Goal: Task Accomplishment & Management: Complete application form

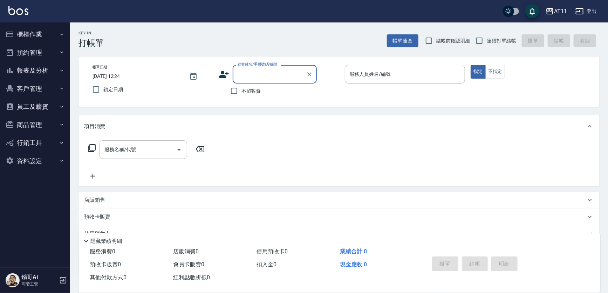
click at [60, 42] on button "櫃檯作業" at bounding box center [35, 34] width 64 height 18
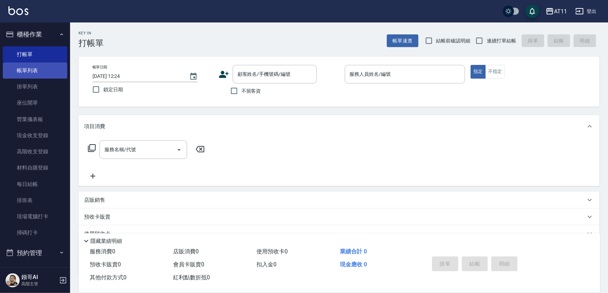
click at [46, 67] on link "帳單列表" at bounding box center [35, 70] width 64 height 16
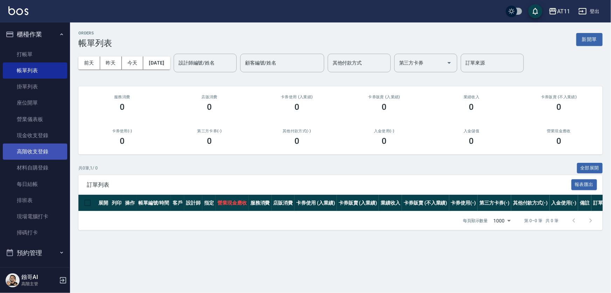
scroll to position [111, 0]
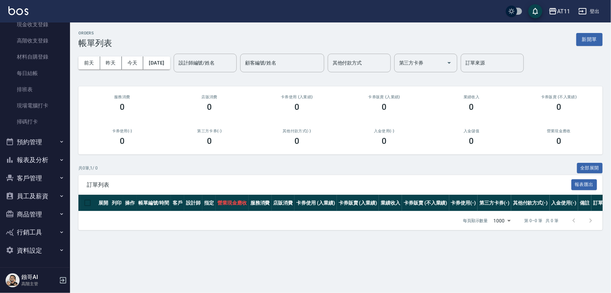
click at [53, 162] on button "報表及分析" at bounding box center [35, 160] width 64 height 18
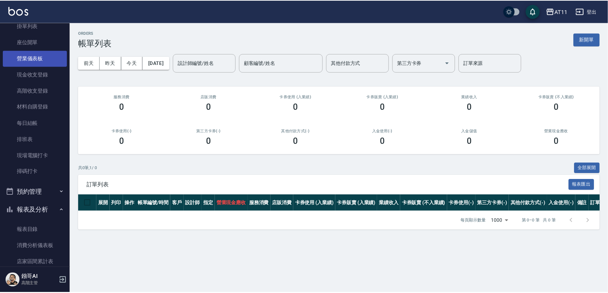
scroll to position [0, 0]
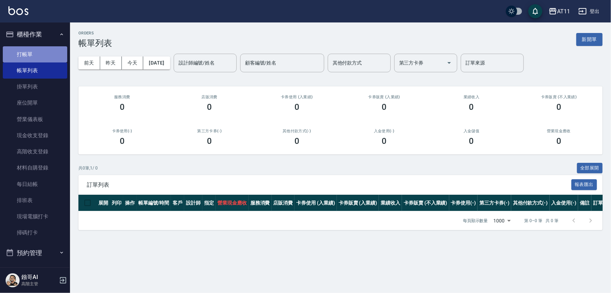
click at [44, 59] on link "打帳單" at bounding box center [35, 54] width 64 height 16
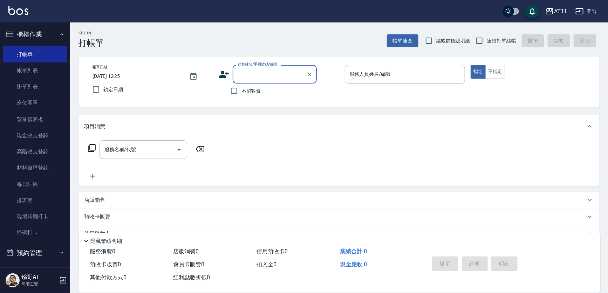
click at [203, 33] on div "Key In 打帳單 帳單速查 結帳前確認明細 連續打單結帳 掛單 結帳 明細" at bounding box center [334, 35] width 529 height 26
click at [246, 47] on div "Key In 打帳單 帳單速查 結帳前確認明細 連續打單結帳 掛單 結帳 明細" at bounding box center [334, 35] width 529 height 26
click at [241, 40] on div "Key In 打帳單 帳單速查 結帳前確認明細 連續打單結帳 掛單 結帳 明細" at bounding box center [334, 35] width 529 height 26
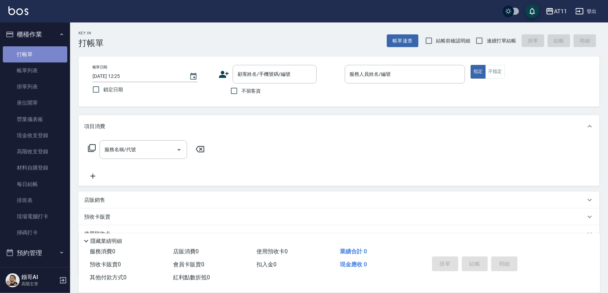
click at [36, 61] on link "打帳單" at bounding box center [35, 54] width 64 height 16
click at [556, 12] on div "AT11" at bounding box center [560, 11] width 13 height 9
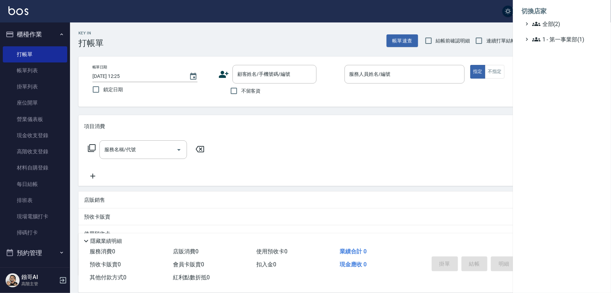
drag, startPoint x: 63, startPoint y: 88, endPoint x: 57, endPoint y: 114, distance: 26.5
click at [59, 115] on div at bounding box center [305, 146] width 611 height 293
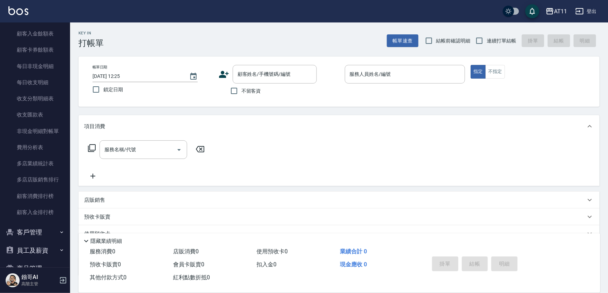
scroll to position [755, 0]
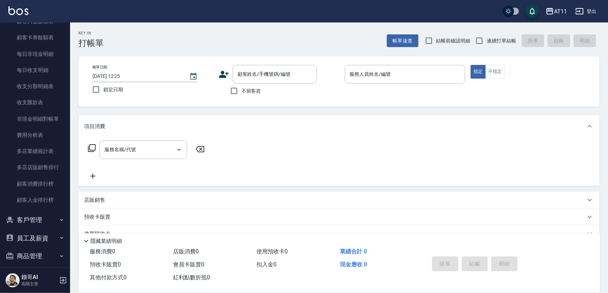
click at [43, 231] on button "員工及薪資" at bounding box center [35, 238] width 64 height 18
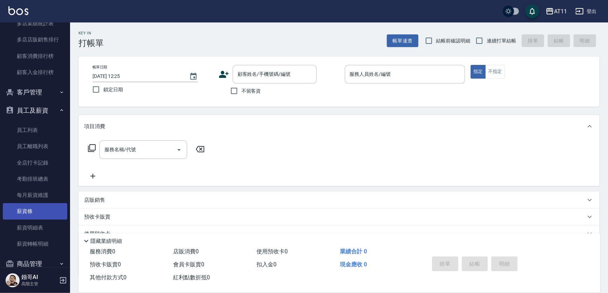
click at [30, 216] on link "薪資條" at bounding box center [35, 211] width 64 height 16
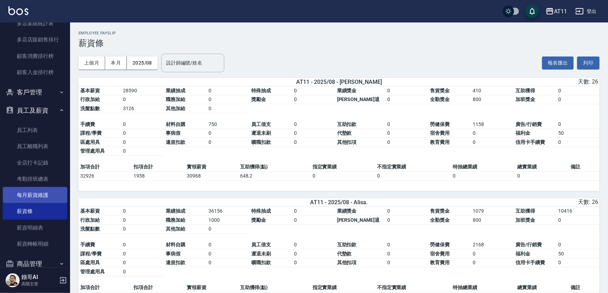
click at [42, 191] on link "每月薪資維護" at bounding box center [35, 195] width 64 height 16
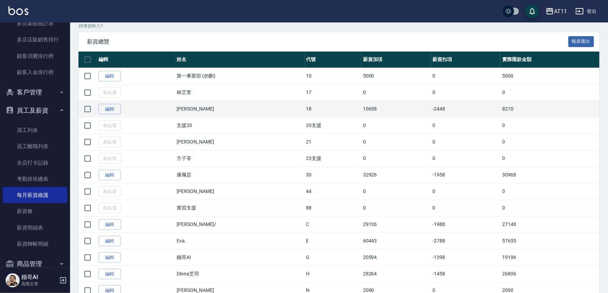
scroll to position [127, 0]
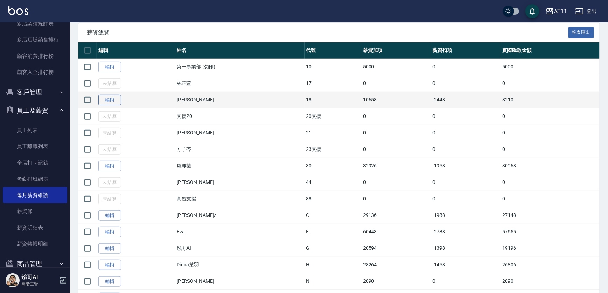
click at [112, 105] on link "編輯" at bounding box center [109, 100] width 22 height 11
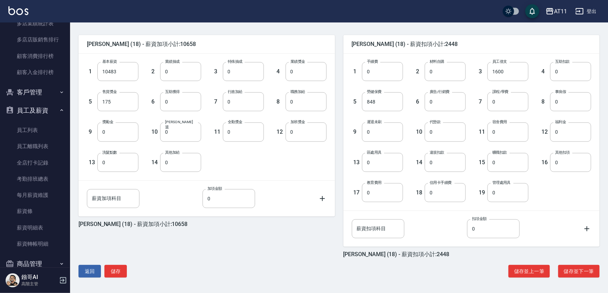
scroll to position [164, 0]
click at [583, 274] on button "儲存並下一筆" at bounding box center [578, 271] width 41 height 13
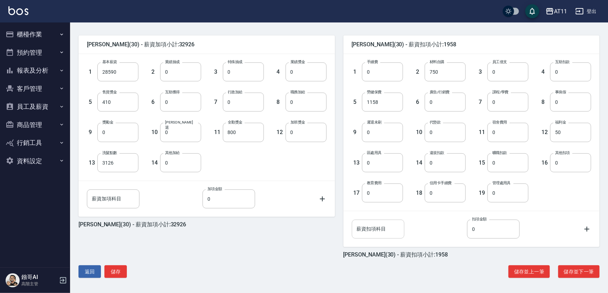
scroll to position [164, 0]
click at [570, 271] on button "儲存並下一筆" at bounding box center [578, 271] width 41 height 13
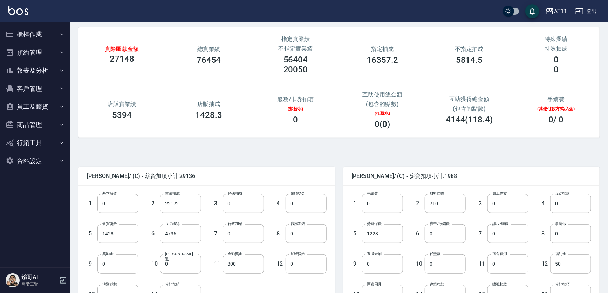
scroll to position [159, 0]
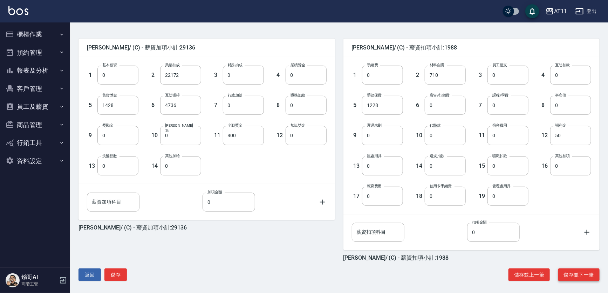
click at [576, 277] on button "儲存並下一筆" at bounding box center [578, 274] width 41 height 13
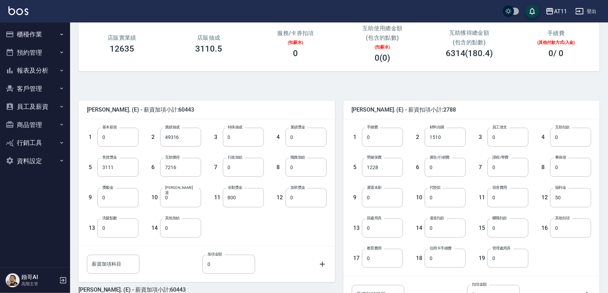
scroll to position [159, 0]
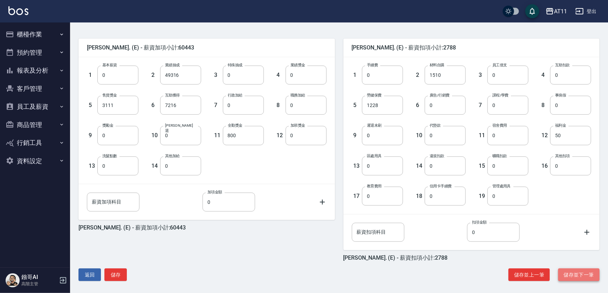
click at [586, 279] on button "儲存並下一筆" at bounding box center [578, 274] width 41 height 13
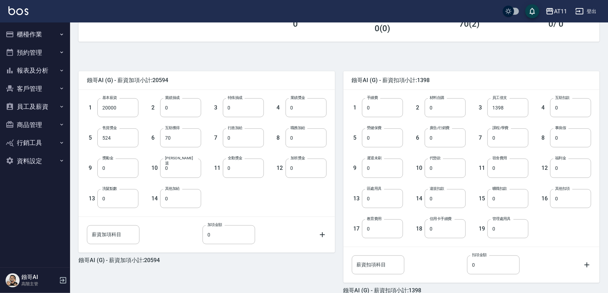
scroll to position [164, 0]
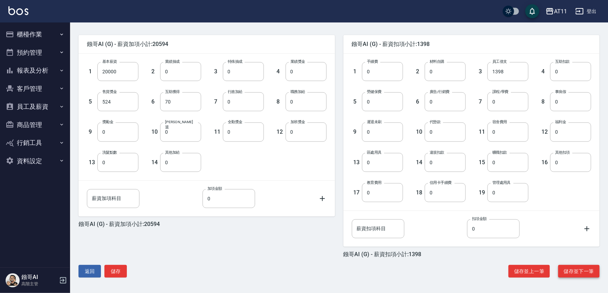
click at [568, 271] on button "儲存並下一筆" at bounding box center [578, 271] width 41 height 13
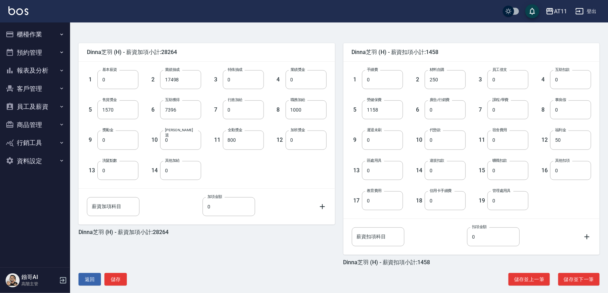
scroll to position [164, 0]
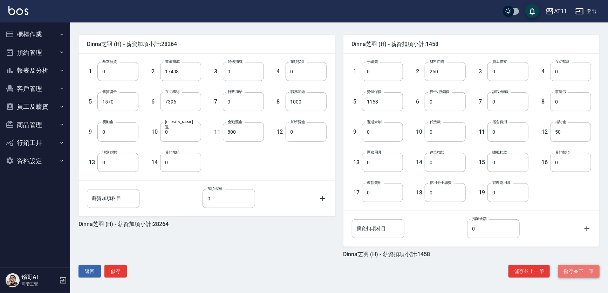
click at [577, 269] on button "儲存並下一筆" at bounding box center [578, 271] width 41 height 13
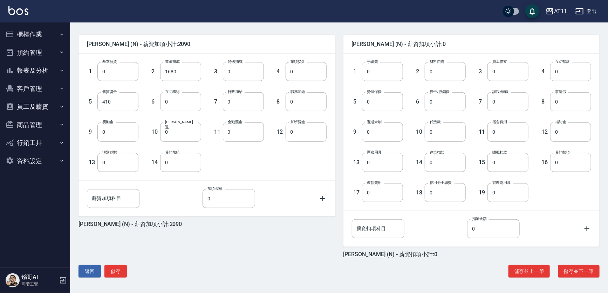
scroll to position [164, 0]
click at [585, 272] on button "儲存並下一筆" at bounding box center [578, 271] width 41 height 13
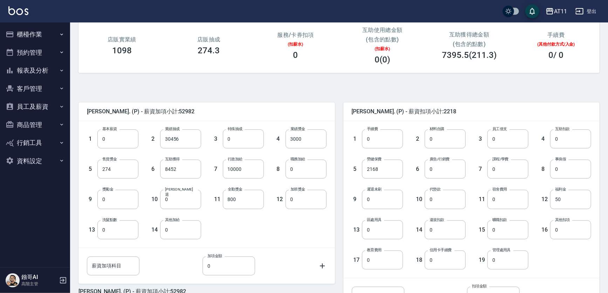
scroll to position [159, 0]
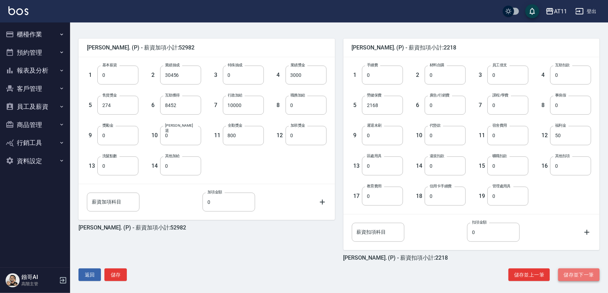
click at [580, 276] on button "儲存並下一筆" at bounding box center [578, 274] width 41 height 13
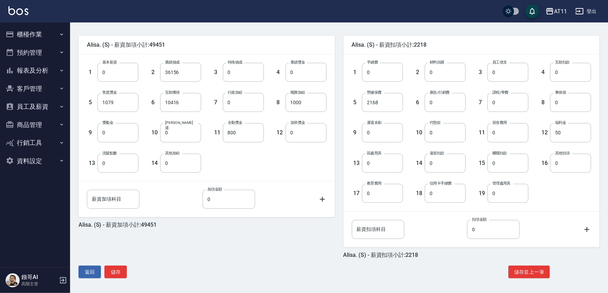
scroll to position [164, 0]
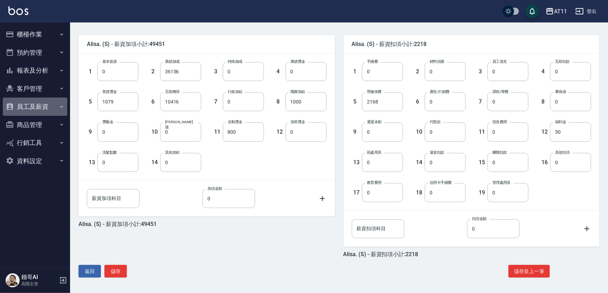
click at [48, 105] on button "員工及薪資" at bounding box center [35, 106] width 64 height 18
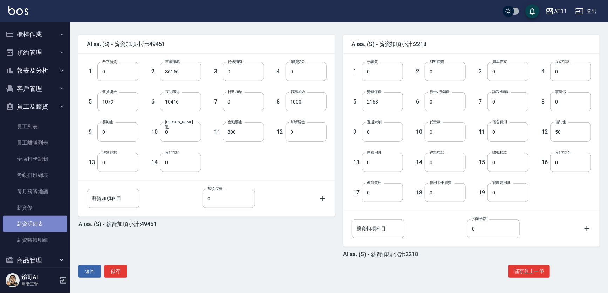
click at [50, 226] on link "薪資明細表" at bounding box center [35, 223] width 64 height 16
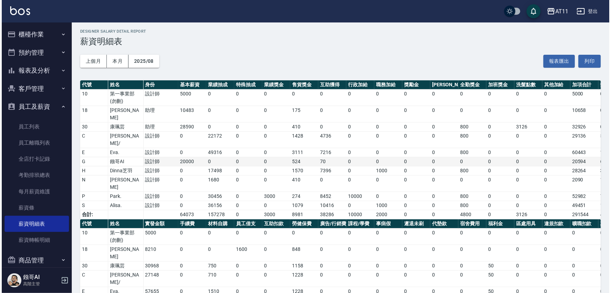
scroll to position [39, 0]
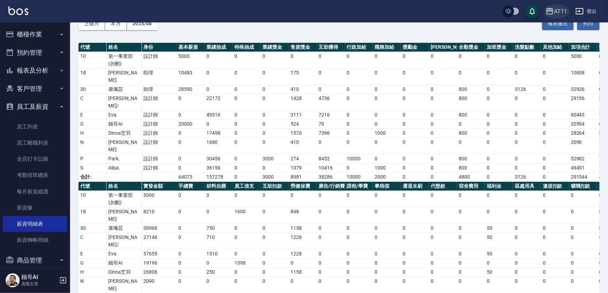
click at [558, 11] on div "AT11" at bounding box center [560, 11] width 13 height 9
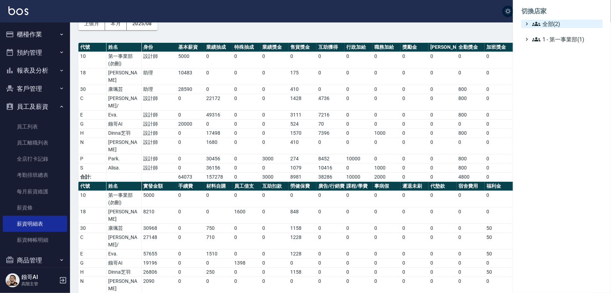
click at [555, 25] on span "全部(2)" at bounding box center [567, 24] width 68 height 8
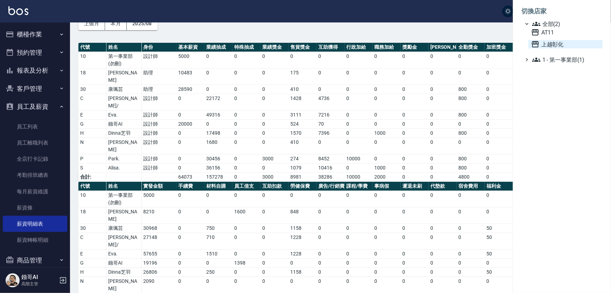
click at [553, 48] on span "上越彰化" at bounding box center [566, 44] width 69 height 8
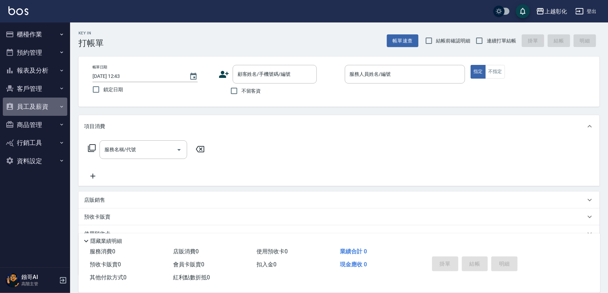
click at [47, 105] on button "員工及薪資" at bounding box center [35, 106] width 64 height 18
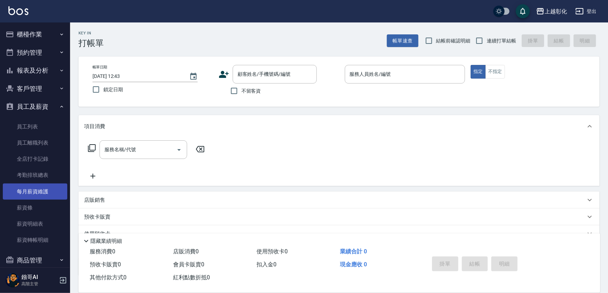
click at [46, 186] on link "每月薪資維護" at bounding box center [35, 191] width 64 height 16
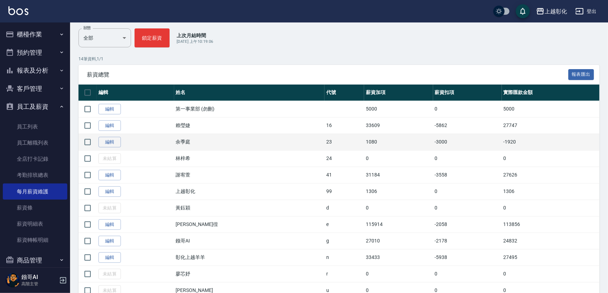
scroll to position [95, 0]
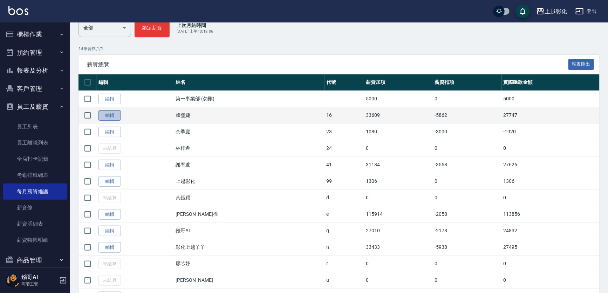
click at [112, 121] on link "編輯" at bounding box center [109, 115] width 22 height 11
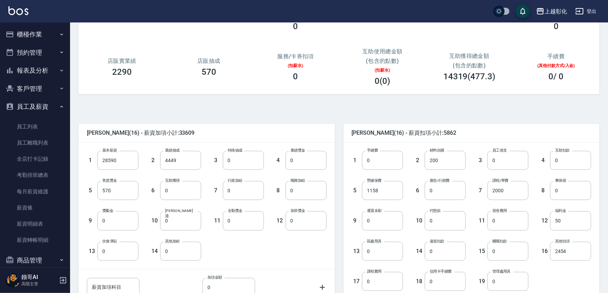
scroll to position [164, 0]
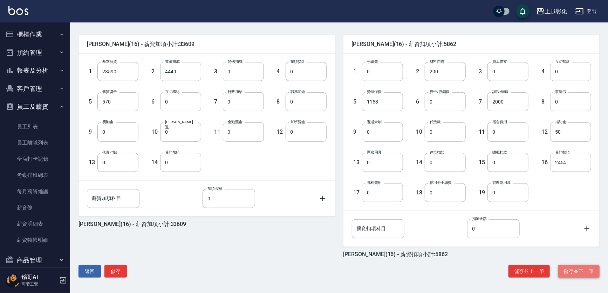
click at [582, 270] on button "儲存並下一筆" at bounding box center [578, 271] width 41 height 13
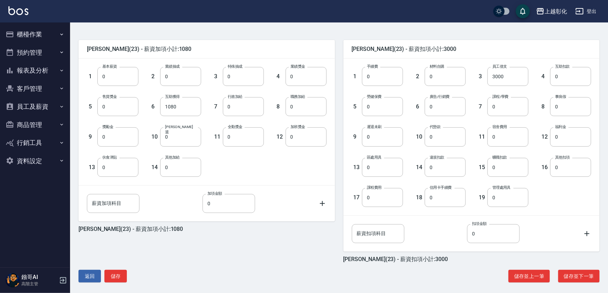
scroll to position [159, 0]
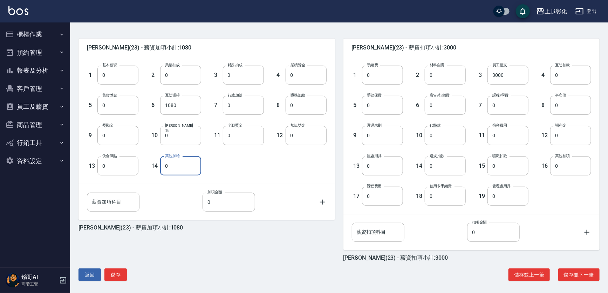
click at [164, 164] on input "0" at bounding box center [180, 165] width 41 height 19
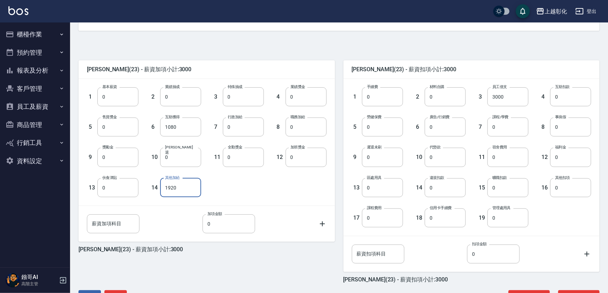
scroll to position [164, 0]
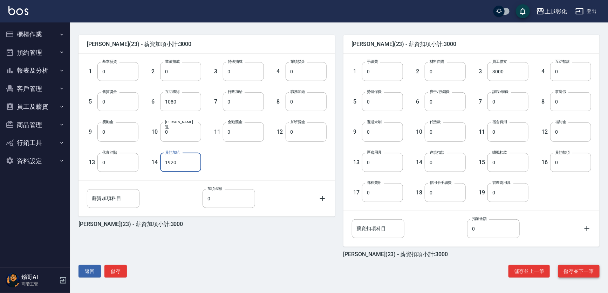
type input "1920"
click at [573, 274] on button "儲存並下一筆" at bounding box center [578, 271] width 41 height 13
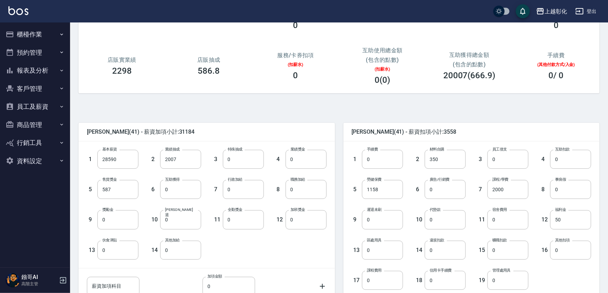
scroll to position [164, 0]
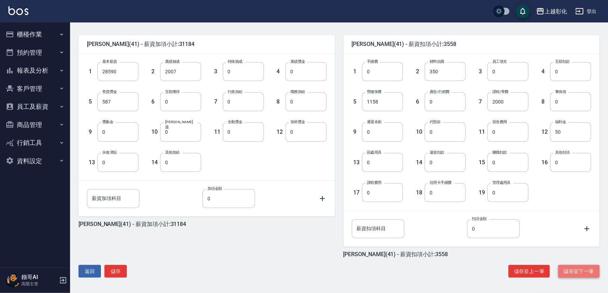
click at [586, 273] on button "儲存並下一筆" at bounding box center [578, 271] width 41 height 13
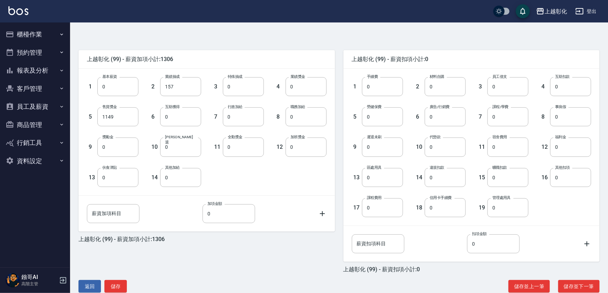
scroll to position [164, 0]
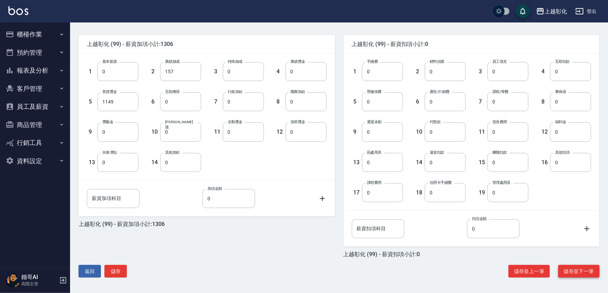
click at [580, 273] on button "儲存並下一筆" at bounding box center [578, 271] width 41 height 13
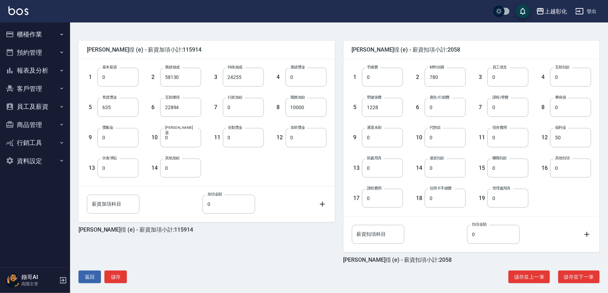
scroll to position [164, 0]
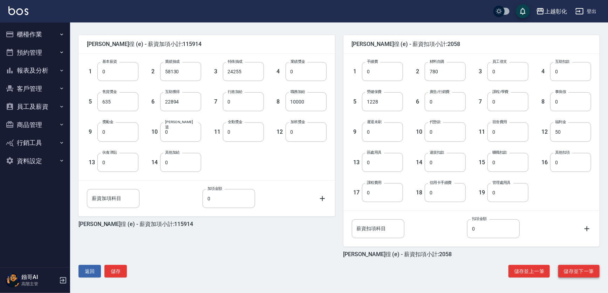
click at [568, 273] on button "儲存並下一筆" at bounding box center [578, 271] width 41 height 13
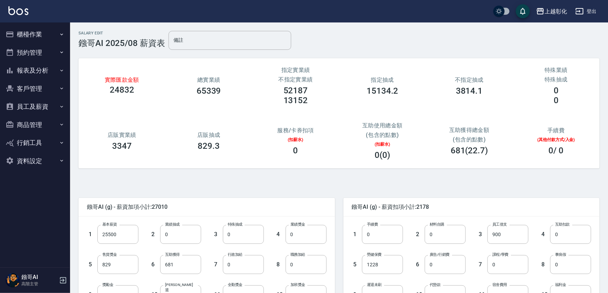
scroll to position [164, 0]
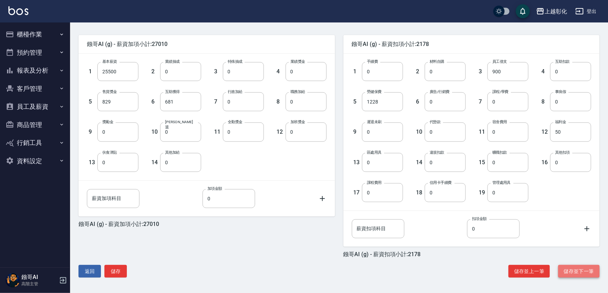
click at [578, 275] on button "儲存並下一筆" at bounding box center [578, 271] width 41 height 13
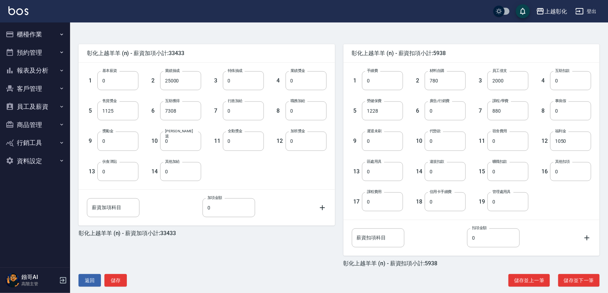
scroll to position [164, 0]
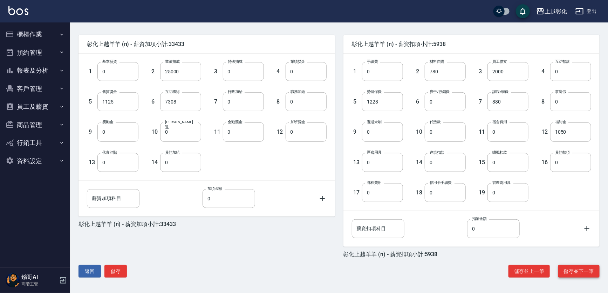
click at [577, 274] on button "儲存並下一筆" at bounding box center [578, 271] width 41 height 13
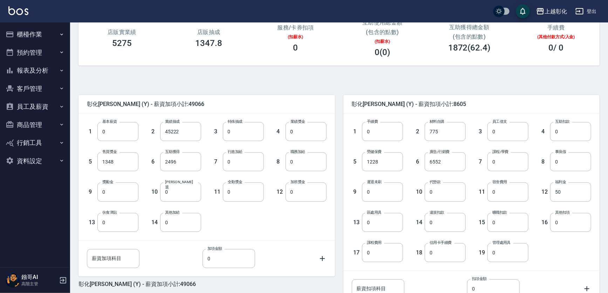
scroll to position [100, 0]
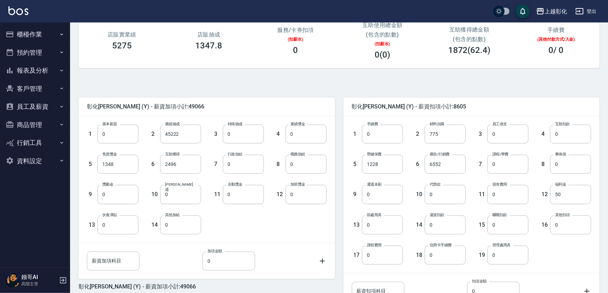
click at [41, 105] on button "員工及薪資" at bounding box center [35, 106] width 64 height 18
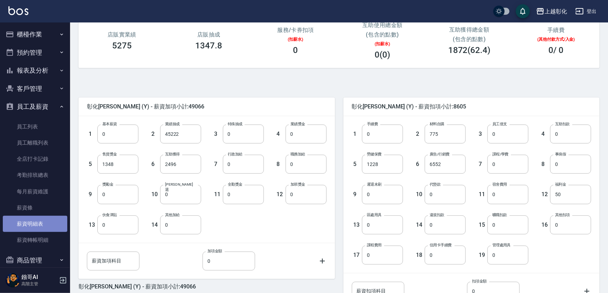
click at [41, 225] on link "薪資明細表" at bounding box center [35, 223] width 64 height 16
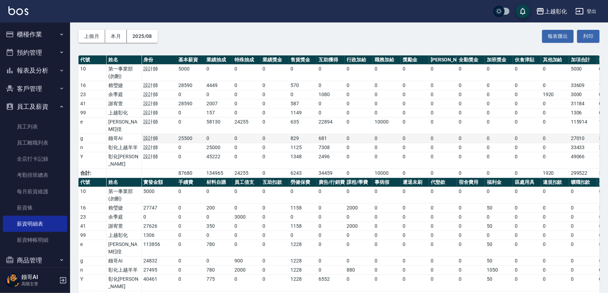
scroll to position [36, 0]
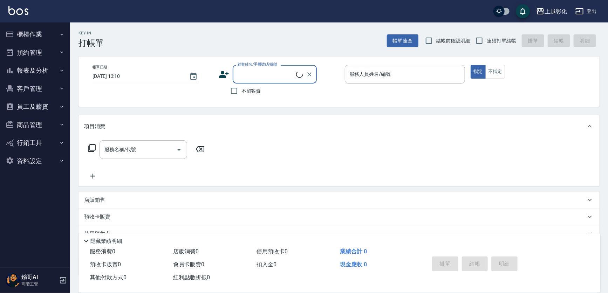
click at [57, 86] on button "客戶管理" at bounding box center [35, 89] width 64 height 18
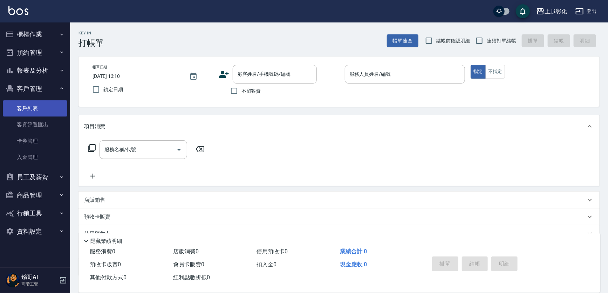
drag, startPoint x: 46, startPoint y: 105, endPoint x: 54, endPoint y: 98, distance: 10.4
click at [46, 105] on link "客戶列表" at bounding box center [35, 108] width 64 height 16
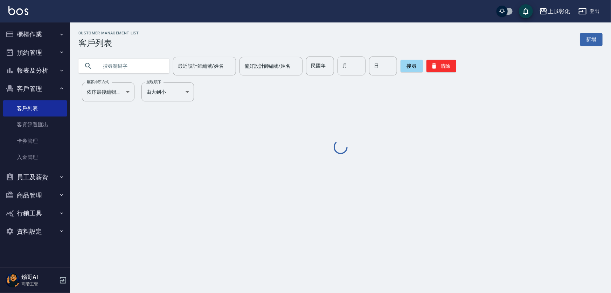
click at [128, 68] on input "text" at bounding box center [131, 65] width 66 height 19
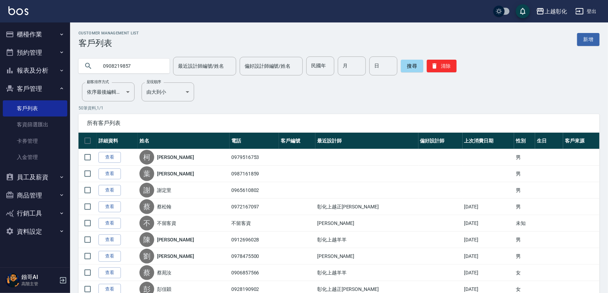
type input "0908219857"
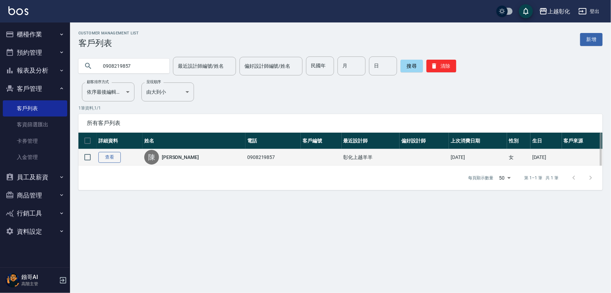
click at [117, 162] on link "查看" at bounding box center [109, 157] width 22 height 11
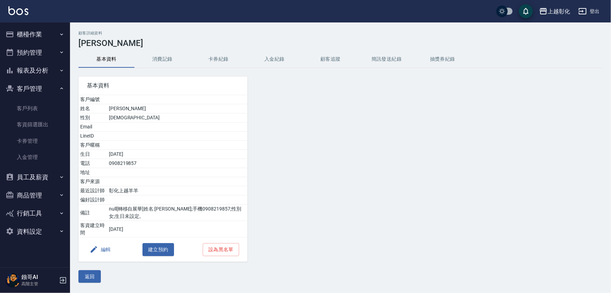
click at [288, 56] on button "入金紀錄" at bounding box center [275, 59] width 56 height 17
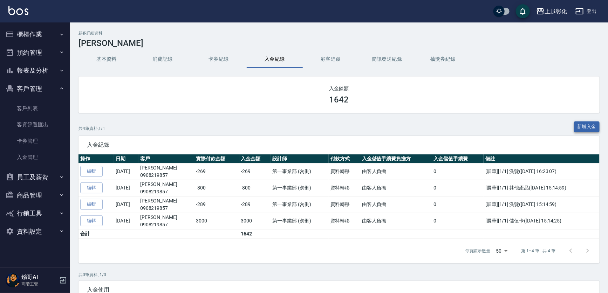
click at [582, 123] on button "新增入金" at bounding box center [587, 126] width 26 height 11
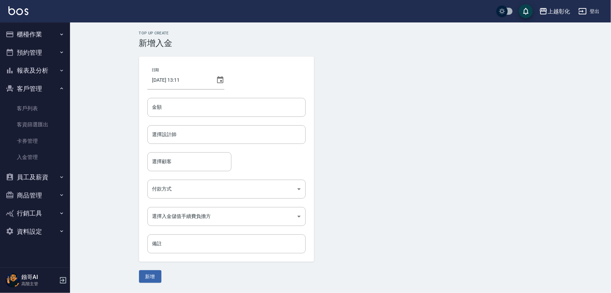
click at [262, 96] on div "日期 2025/09/07 13:11 金額 金額 選擇設計師 選擇設計師 選擇顧客 選擇顧客 付款方式 ​ 付款方式 選擇入金儲值手續費負擔方 ​ 選擇入金…" at bounding box center [226, 158] width 175 height 205
click at [260, 99] on input "金額" at bounding box center [227, 107] width 158 height 19
type input "1350"
click at [267, 171] on div "日期 2025/09/07 13:11 金額 1350 金額 選擇設計師 選擇設計師 選擇顧客 選擇顧客 付款方式 ​ 付款方式 選擇入金儲值手續費負擔方 ​…" at bounding box center [226, 158] width 175 height 205
click at [231, 141] on div "選擇設計師" at bounding box center [227, 134] width 158 height 19
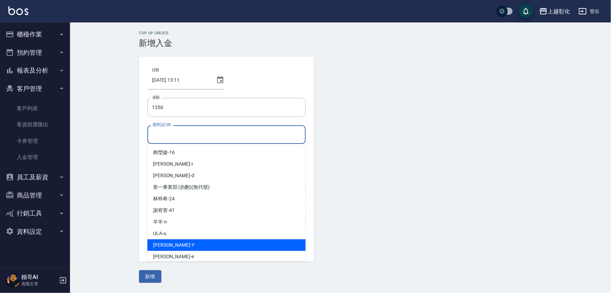
click at [172, 241] on div "YURI -Y" at bounding box center [227, 245] width 158 height 12
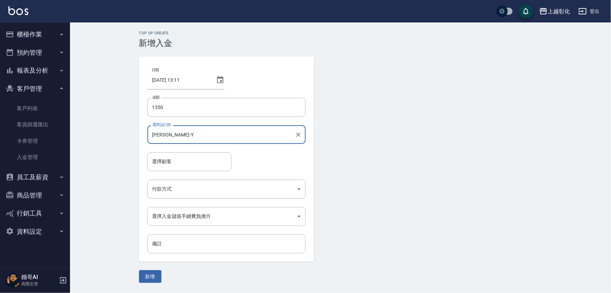
click at [201, 137] on input "YURI-Y" at bounding box center [222, 134] width 142 height 12
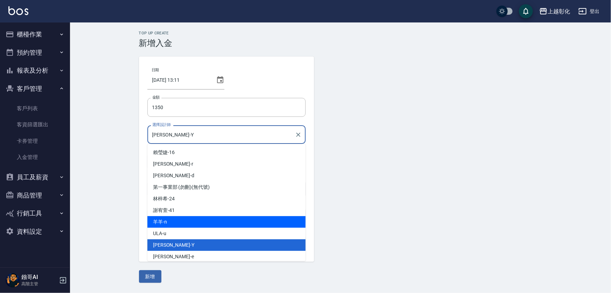
click at [172, 223] on div "羊羊 -n" at bounding box center [227, 222] width 158 height 12
type input "羊羊-n"
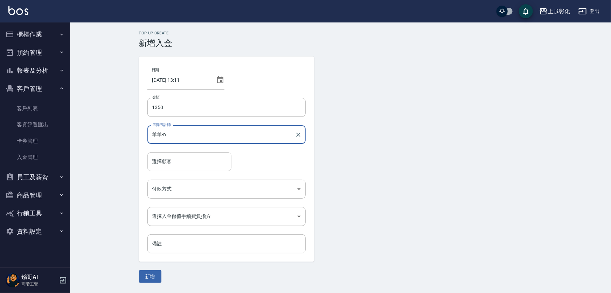
click at [179, 159] on input "選擇顧客" at bounding box center [190, 161] width 78 height 12
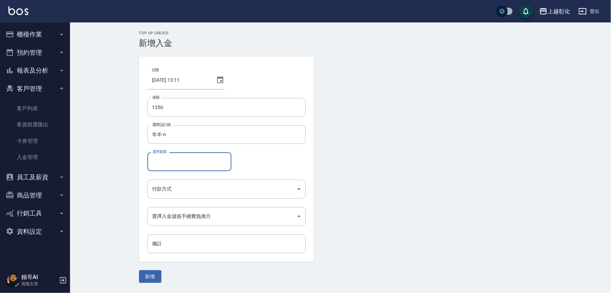
click at [175, 161] on input "選擇顧客" at bounding box center [190, 161] width 78 height 12
click at [194, 181] on span "陳雲芳 / 0908219857" at bounding box center [200, 179] width 105 height 12
type input "陳雲芳/0908219857"
click at [186, 189] on body "上越彰化 登出 櫃檯作業 打帳單 帳單列表 掛單列表 座位開單 營業儀表板 現金收支登錄 高階收支登錄 材料自購登錄 每日結帳 排班表 現場電腦打卡 掃碼打卡…" at bounding box center [305, 146] width 611 height 293
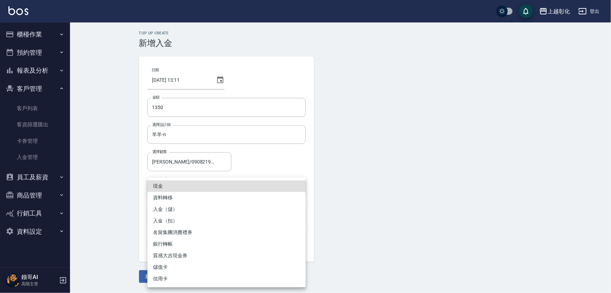
click at [169, 223] on li "入金（扣）" at bounding box center [227, 221] width 158 height 12
type input "入金（扣）"
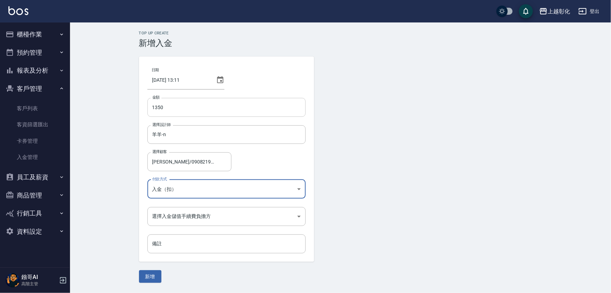
click at [153, 112] on input "1350" at bounding box center [227, 107] width 158 height 19
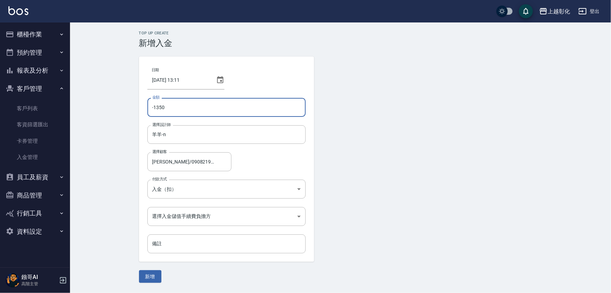
type input "-1350"
click at [418, 127] on form "日期 2025/09/07 13:11 金額 -1350 金額 選擇設計師 羊羊-n 選擇設計師 選擇顧客 陳雲芳/0908219857 選擇顧客 付款方式 …" at bounding box center [341, 169] width 404 height 226
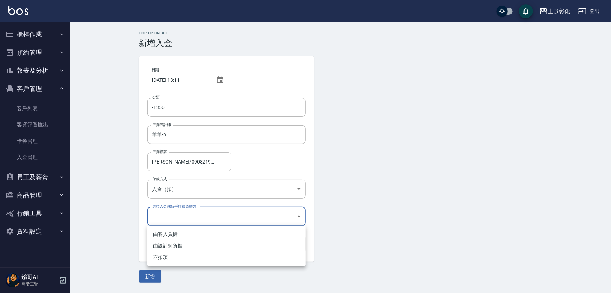
click at [189, 217] on body "上越彰化 登出 櫃檯作業 打帳單 帳單列表 掛單列表 座位開單 營業儀表板 現金收支登錄 高階收支登錄 材料自購登錄 每日結帳 排班表 現場電腦打卡 掃碼打卡…" at bounding box center [305, 146] width 611 height 293
click at [176, 256] on li "不扣項" at bounding box center [227, 257] width 158 height 12
type input "WITHOUTHANDLINGFEE"
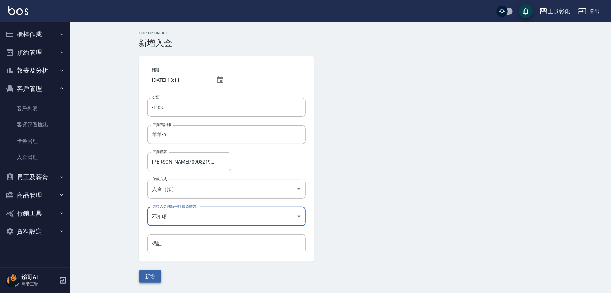
click at [150, 279] on button "新增" at bounding box center [150, 276] width 22 height 13
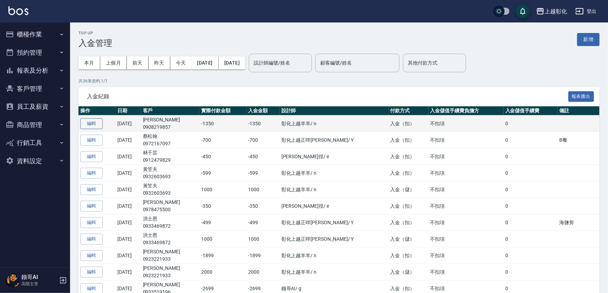
click at [98, 125] on button "編輯" at bounding box center [91, 123] width 22 height 11
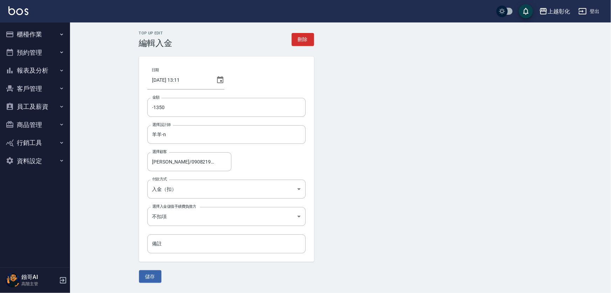
click at [46, 37] on button "櫃檯作業" at bounding box center [35, 34] width 64 height 18
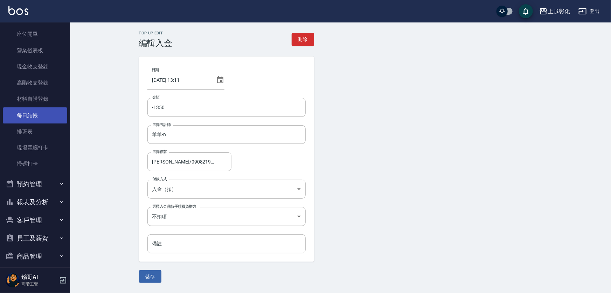
scroll to position [111, 0]
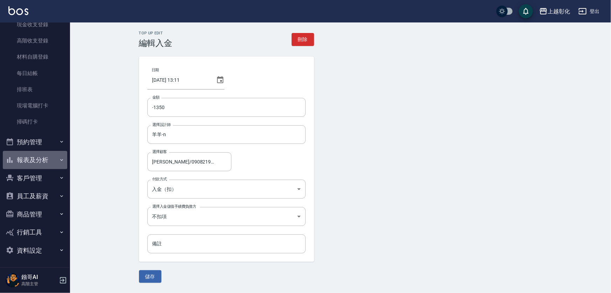
click at [45, 166] on button "報表及分析" at bounding box center [35, 160] width 64 height 18
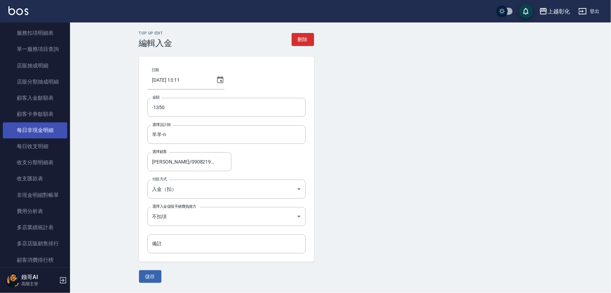
scroll to position [797, 0]
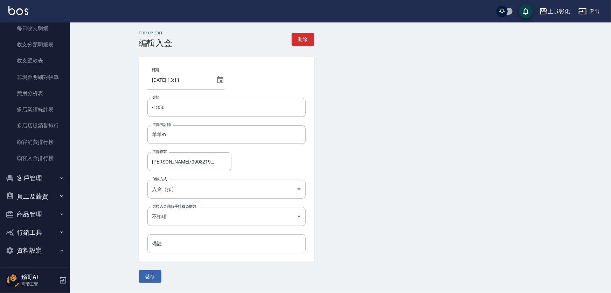
click at [45, 171] on button "客戶管理" at bounding box center [35, 178] width 64 height 18
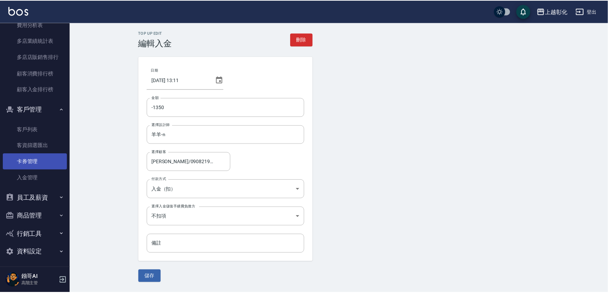
scroll to position [867, 0]
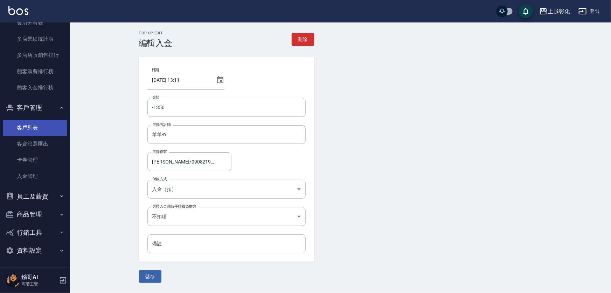
click at [38, 128] on link "客戶列表" at bounding box center [35, 127] width 64 height 16
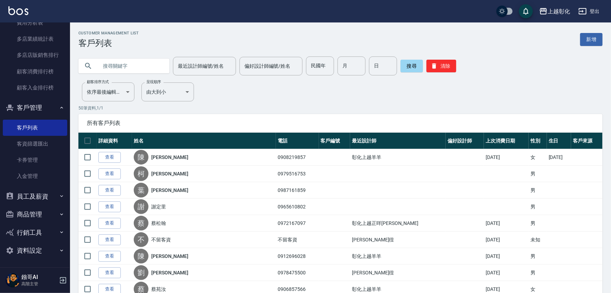
click at [104, 67] on input "text" at bounding box center [131, 65] width 66 height 19
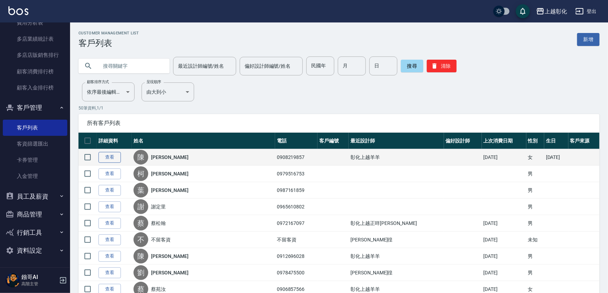
click at [109, 159] on link "查看" at bounding box center [109, 157] width 22 height 11
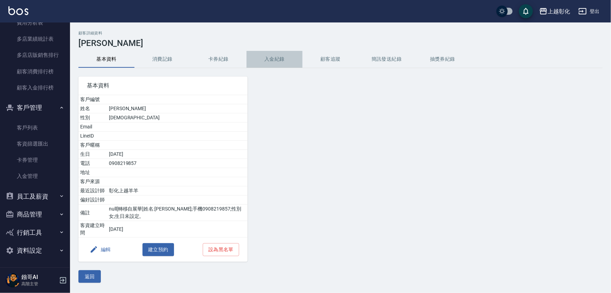
drag, startPoint x: 276, startPoint y: 61, endPoint x: 280, endPoint y: 58, distance: 5.7
click at [276, 61] on button "入金紀錄" at bounding box center [275, 59] width 56 height 17
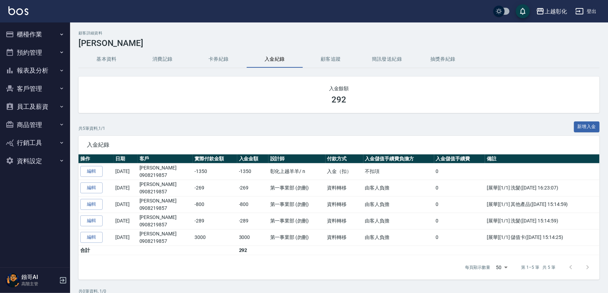
click at [29, 88] on button "客戶管理" at bounding box center [35, 89] width 64 height 18
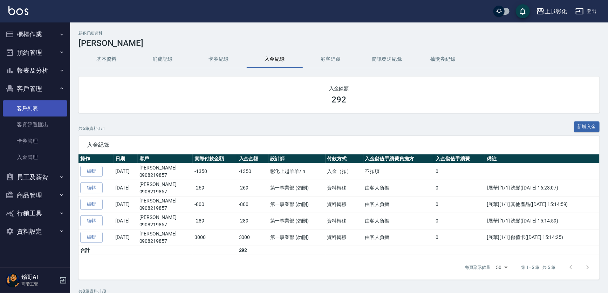
click at [25, 109] on link "客戶列表" at bounding box center [35, 108] width 64 height 16
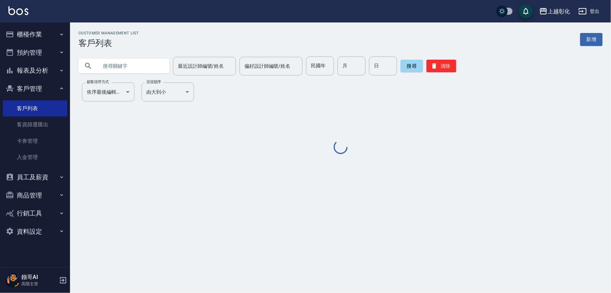
click at [109, 64] on input "text" at bounding box center [131, 65] width 66 height 19
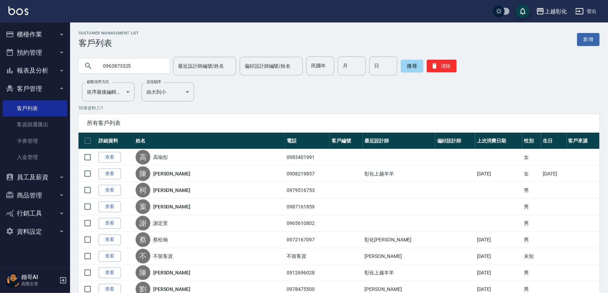
type input "0963873325"
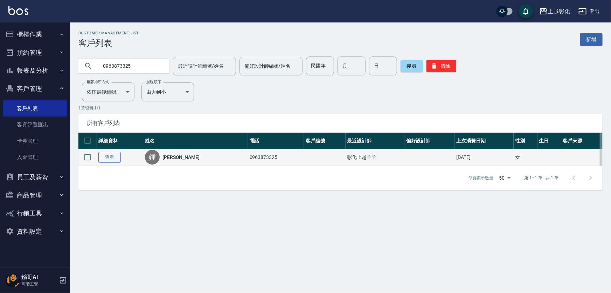
click at [107, 160] on link "查看" at bounding box center [109, 157] width 22 height 11
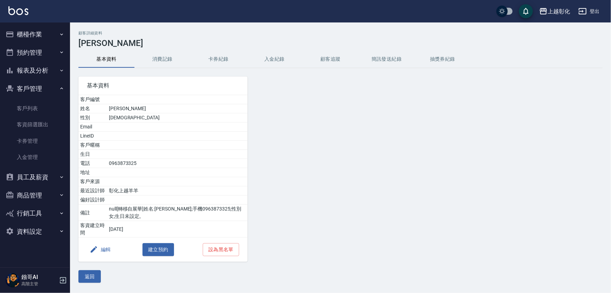
click at [266, 61] on button "入金紀錄" at bounding box center [275, 59] width 56 height 17
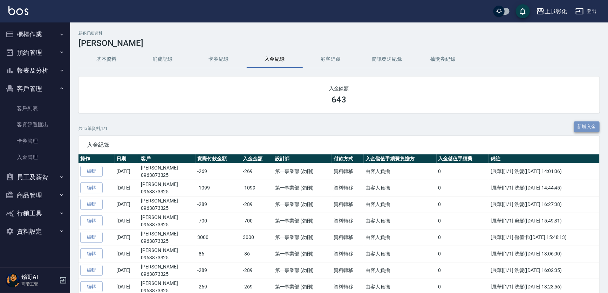
click at [579, 130] on button "新增入金" at bounding box center [587, 126] width 26 height 11
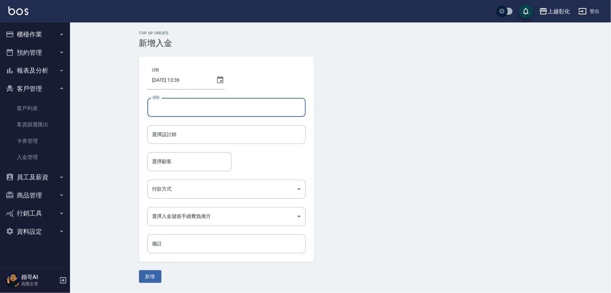
click at [184, 110] on input "金額" at bounding box center [227, 107] width 158 height 19
click at [176, 111] on input "金額" at bounding box center [227, 107] width 158 height 19
type input "-450"
click at [170, 140] on input "選擇設計師" at bounding box center [227, 134] width 152 height 12
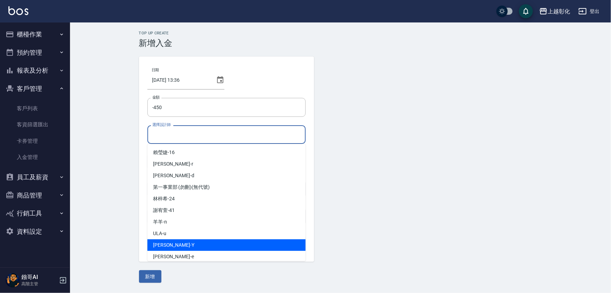
click at [166, 244] on span "YURI -Y" at bounding box center [173, 244] width 41 height 7
type input "YURI-Y"
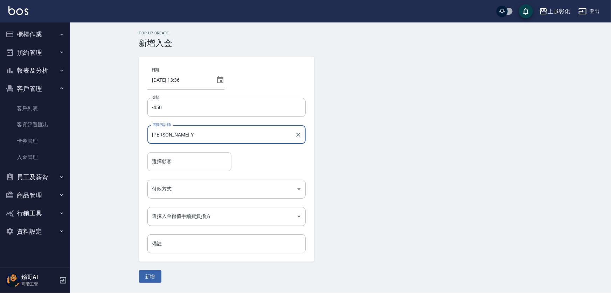
click at [166, 164] on input "選擇顧客" at bounding box center [190, 161] width 78 height 12
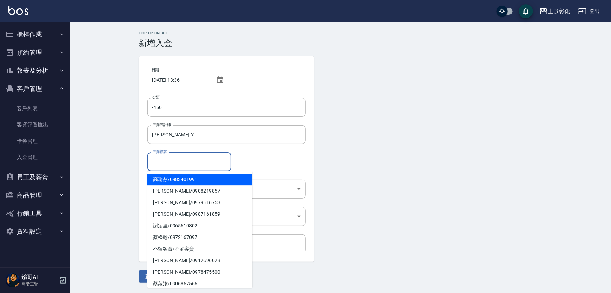
click at [170, 161] on input "選擇顧客" at bounding box center [190, 161] width 78 height 12
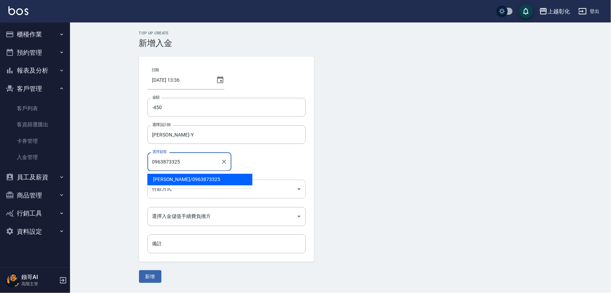
click at [194, 181] on span "鍾玉梅 / 0963873325" at bounding box center [200, 179] width 105 height 12
type input "鍾玉梅/0963873325"
click at [179, 188] on body "上越彰化 登出 櫃檯作業 打帳單 帳單列表 掛單列表 座位開單 營業儀表板 現金收支登錄 高階收支登錄 材料自購登錄 每日結帳 排班表 現場電腦打卡 掃碼打卡…" at bounding box center [305, 146] width 611 height 293
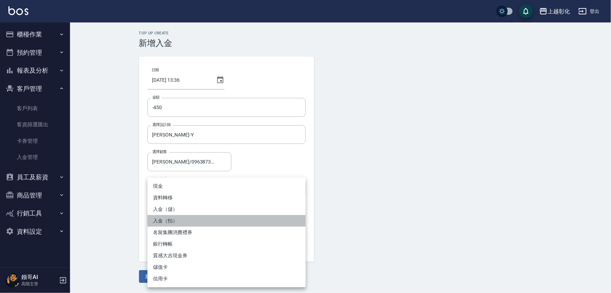
click at [178, 223] on li "入金（扣）" at bounding box center [227, 221] width 158 height 12
type input "入金（扣）"
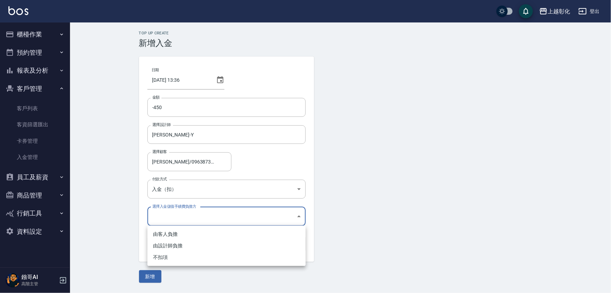
click at [170, 223] on body "上越彰化 登出 櫃檯作業 打帳單 帳單列表 掛單列表 座位開單 營業儀表板 現金收支登錄 高階收支登錄 材料自購登錄 每日結帳 排班表 現場電腦打卡 掃碼打卡…" at bounding box center [305, 146] width 611 height 293
click at [165, 254] on li "不扣項" at bounding box center [227, 257] width 158 height 12
type input "WITHOUTHANDLINGFEE"
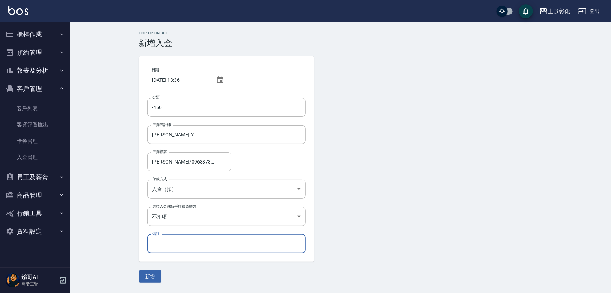
click at [170, 244] on input "備註" at bounding box center [227, 243] width 158 height 19
click at [121, 238] on div "Top Up Create 新增入金 日期 2025/09/07 13:36 金額 -450 金額 選擇設計師 YURI-Y 選擇設計師 選擇顧客 鍾玉梅/0…" at bounding box center [340, 156] width 541 height 268
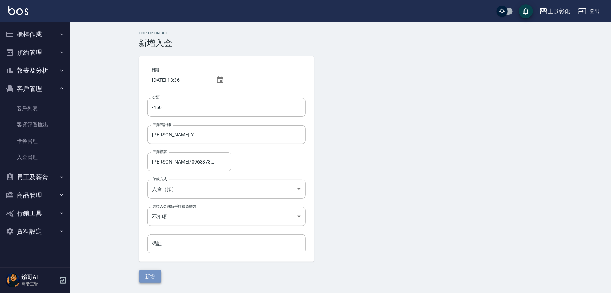
click at [150, 275] on button "新增" at bounding box center [150, 276] width 22 height 13
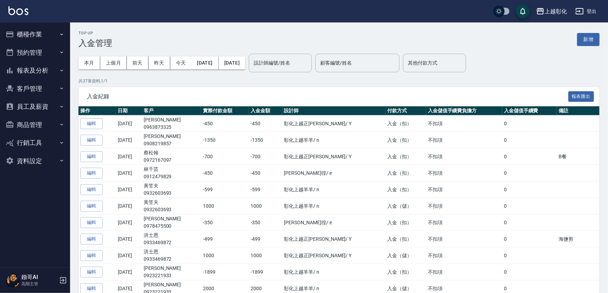
click at [33, 89] on button "客戶管理" at bounding box center [35, 89] width 64 height 18
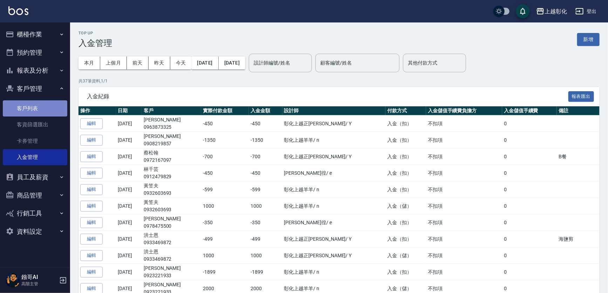
click at [30, 111] on link "客戶列表" at bounding box center [35, 108] width 64 height 16
